Goal: Find specific page/section: Find specific page/section

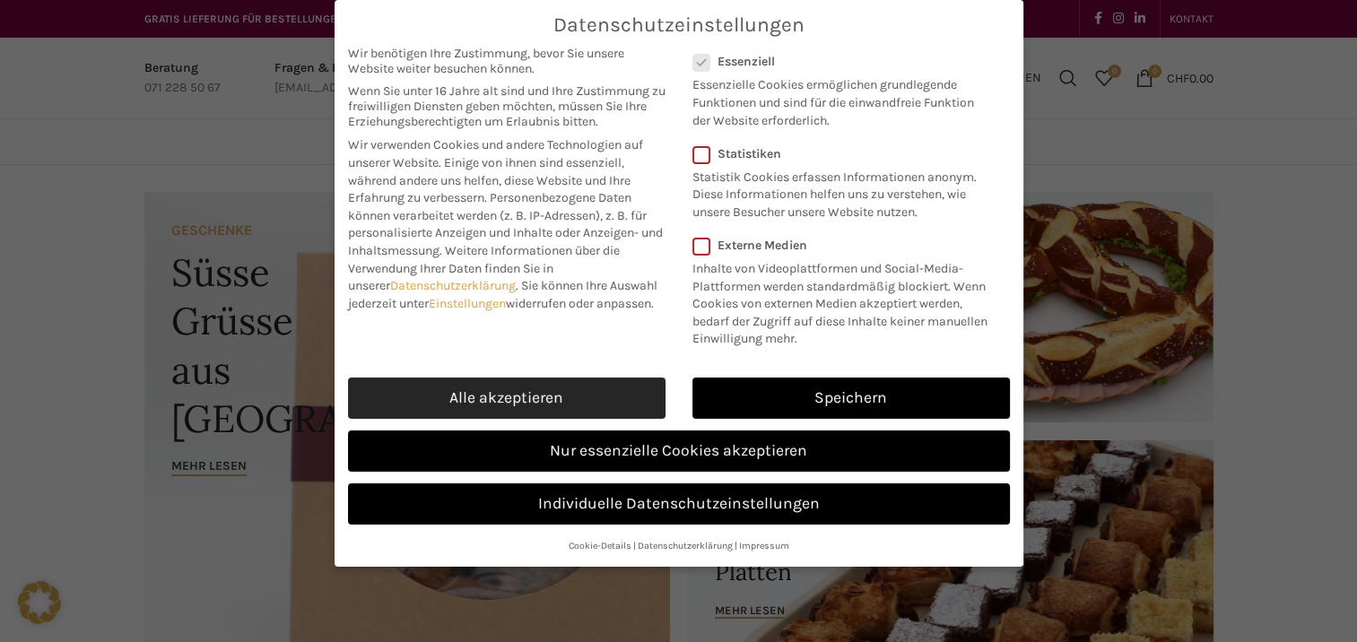
click at [517, 394] on link "Alle akzeptieren" at bounding box center [507, 398] width 318 height 41
checkbox input "true"
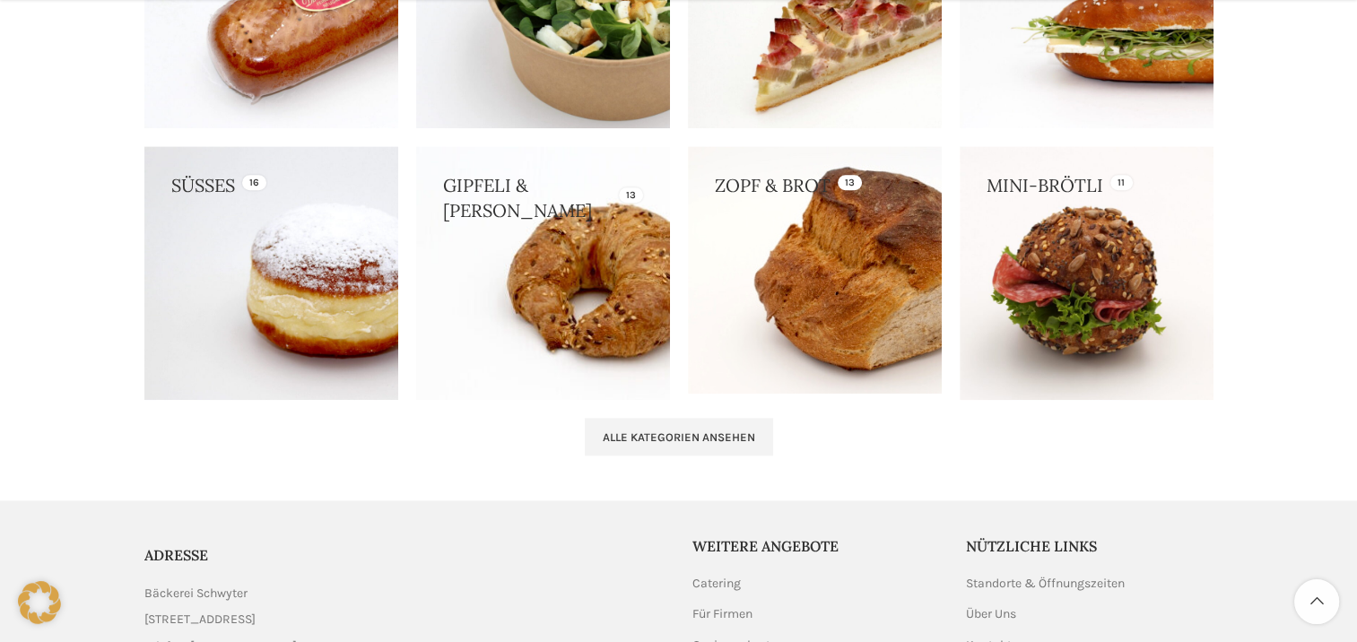
scroll to position [1794, 0]
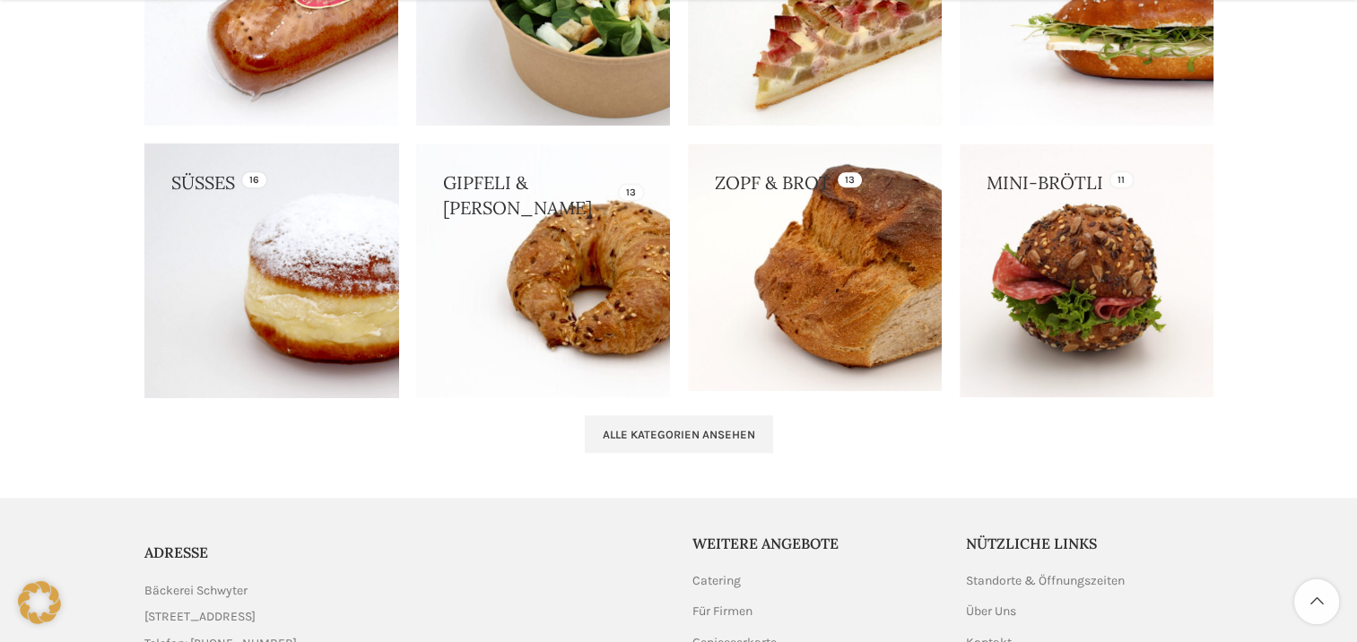
click at [290, 321] on link at bounding box center [271, 271] width 254 height 254
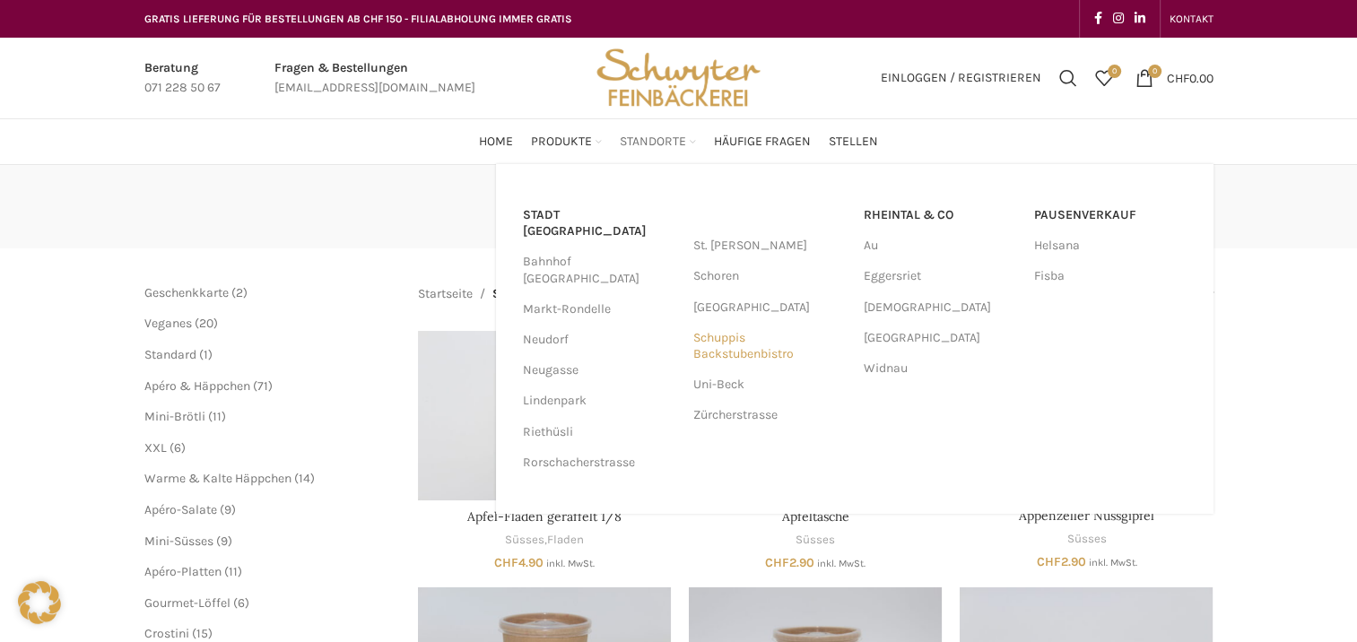
click at [723, 339] on link "Schuppis Backstubenbistro" at bounding box center [769, 346] width 152 height 47
